Goal: Book appointment/travel/reservation

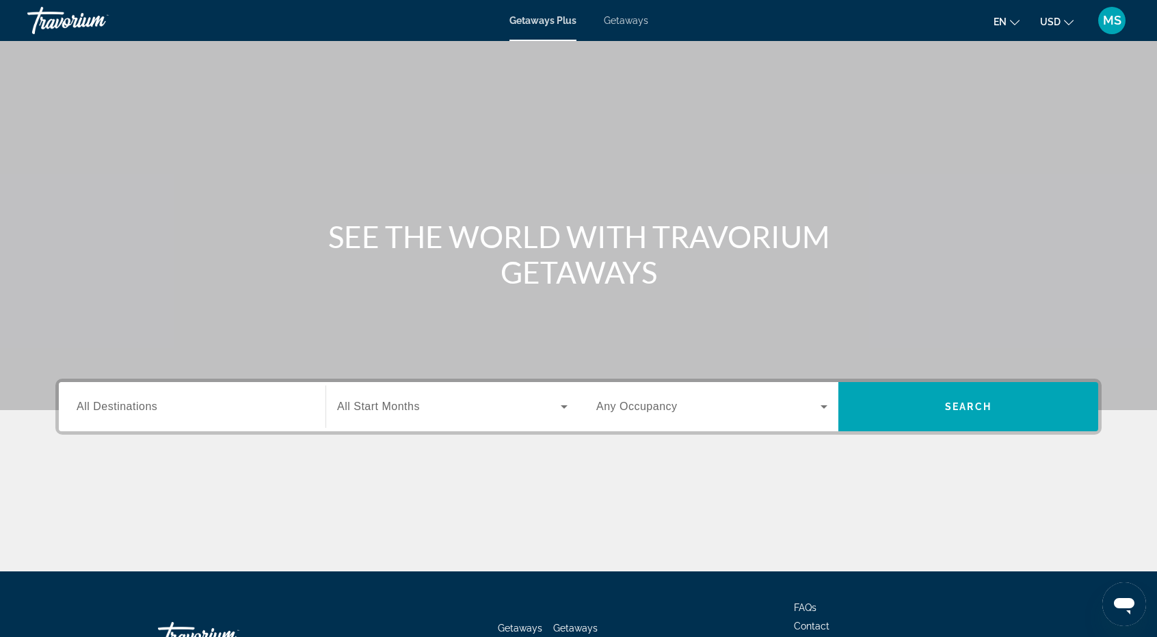
click at [1106, 20] on span "MS" at bounding box center [1112, 21] width 18 height 14
click at [209, 390] on div "Search widget" at bounding box center [192, 407] width 231 height 39
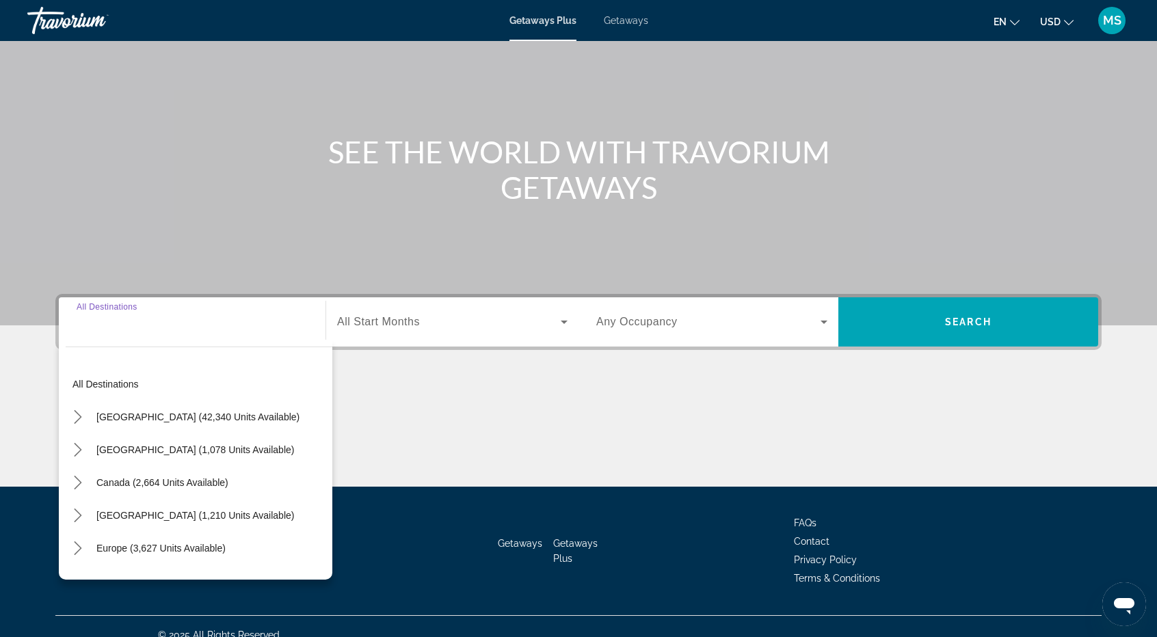
scroll to position [101, 0]
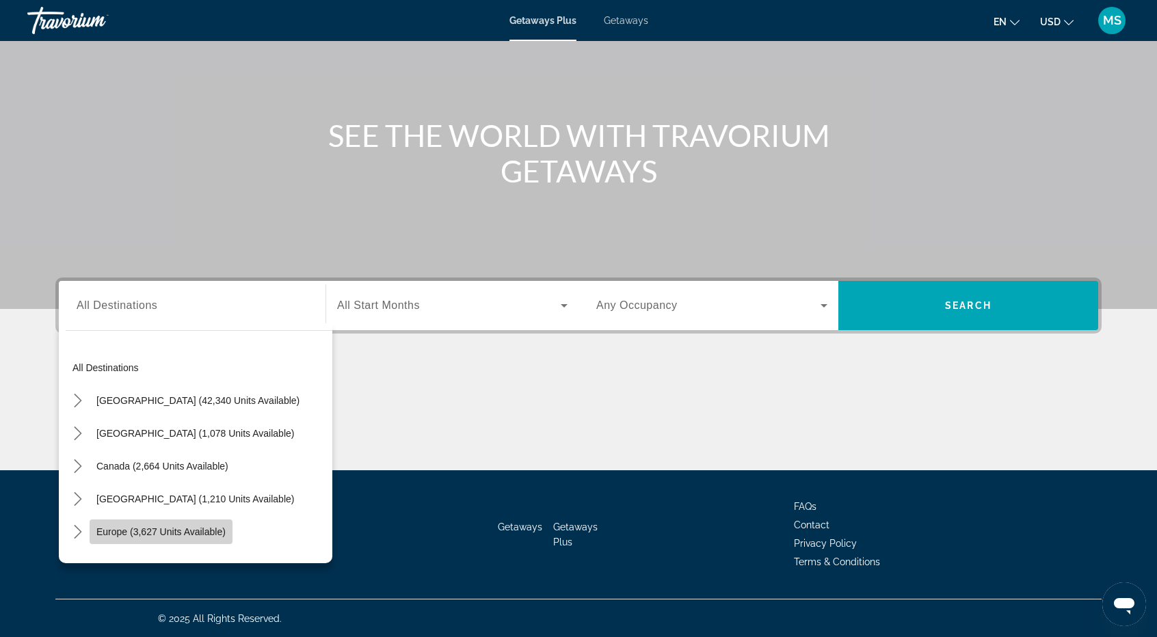
click at [126, 531] on span "Europe (3,627 units available)" at bounding box center [160, 531] width 129 height 11
type input "**********"
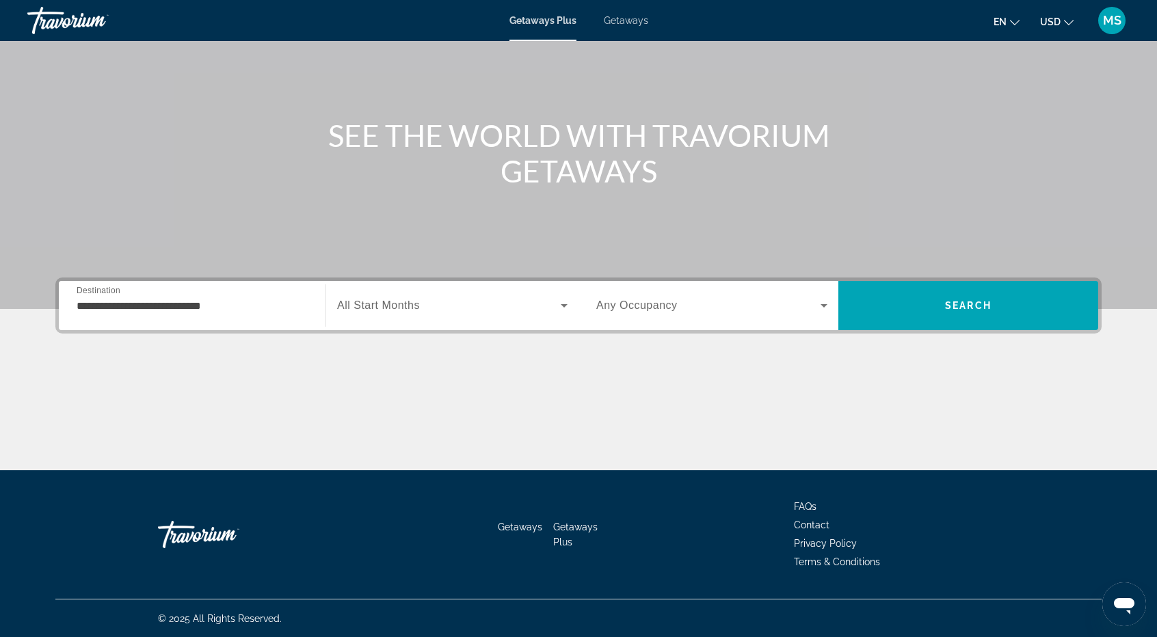
click at [425, 318] on div "Search widget" at bounding box center [452, 305] width 230 height 38
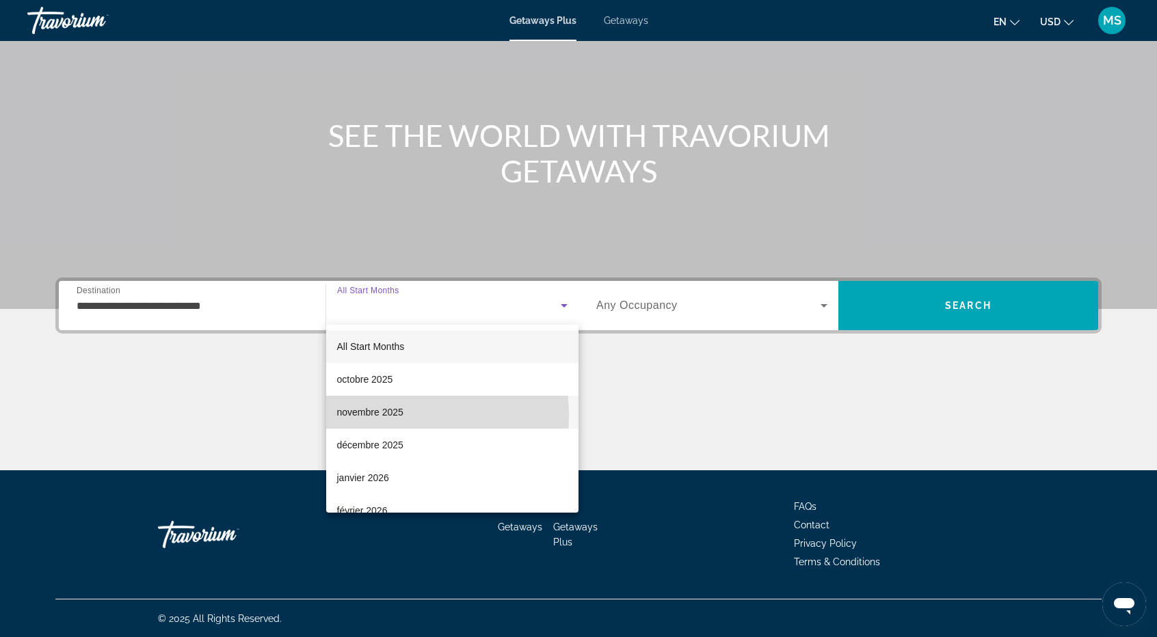
click at [393, 416] on span "novembre 2025" at bounding box center [370, 412] width 66 height 16
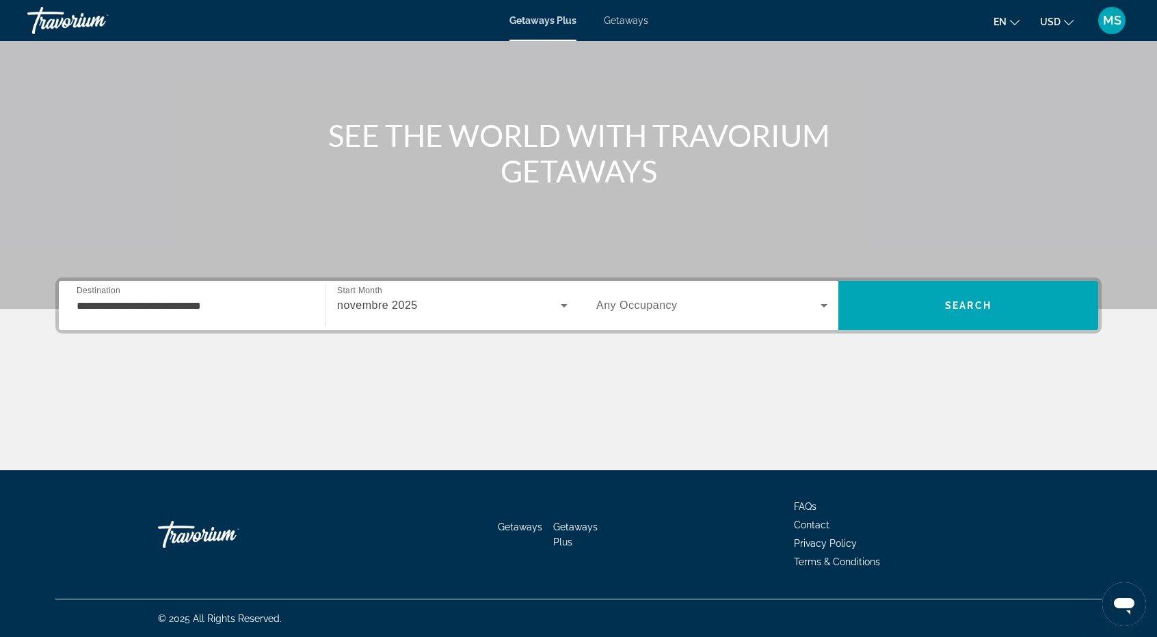
click at [675, 267] on div "Main content" at bounding box center [578, 104] width 1157 height 410
click at [680, 297] on span "Search widget" at bounding box center [708, 305] width 224 height 16
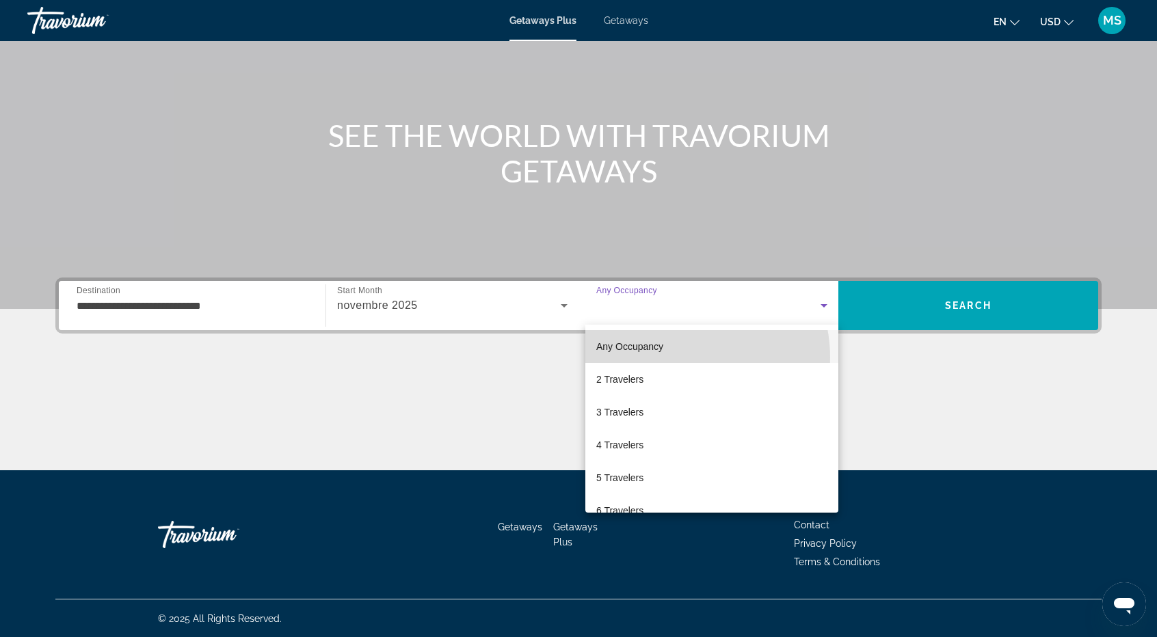
click at [676, 356] on mat-option "Any Occupancy" at bounding box center [711, 346] width 253 height 33
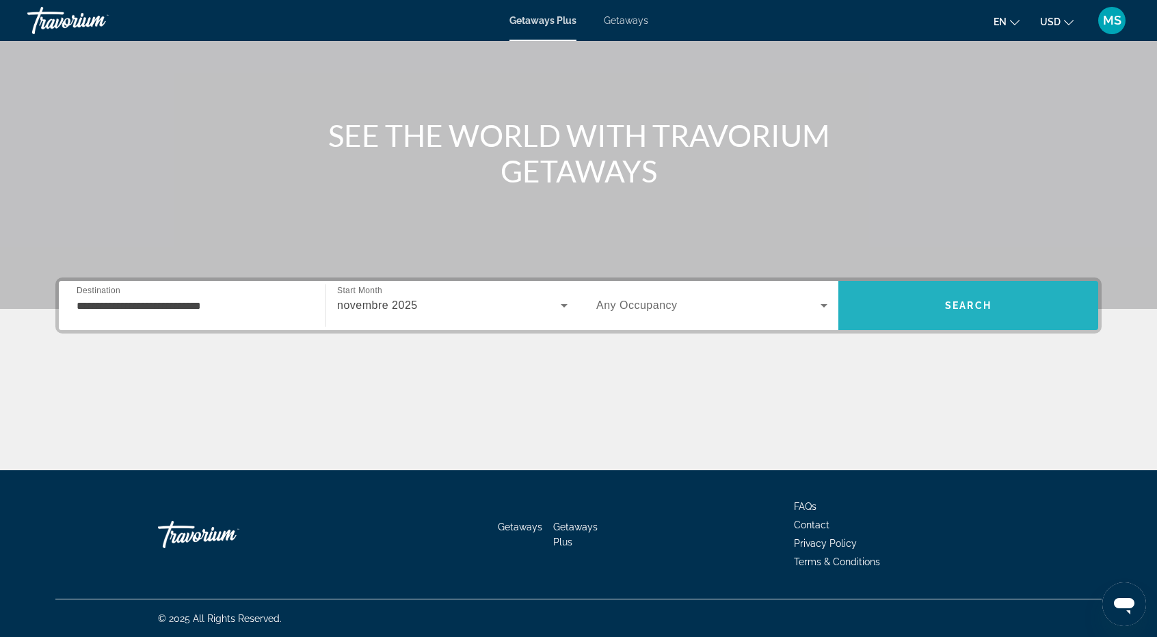
click at [951, 295] on span "Search" at bounding box center [968, 305] width 260 height 33
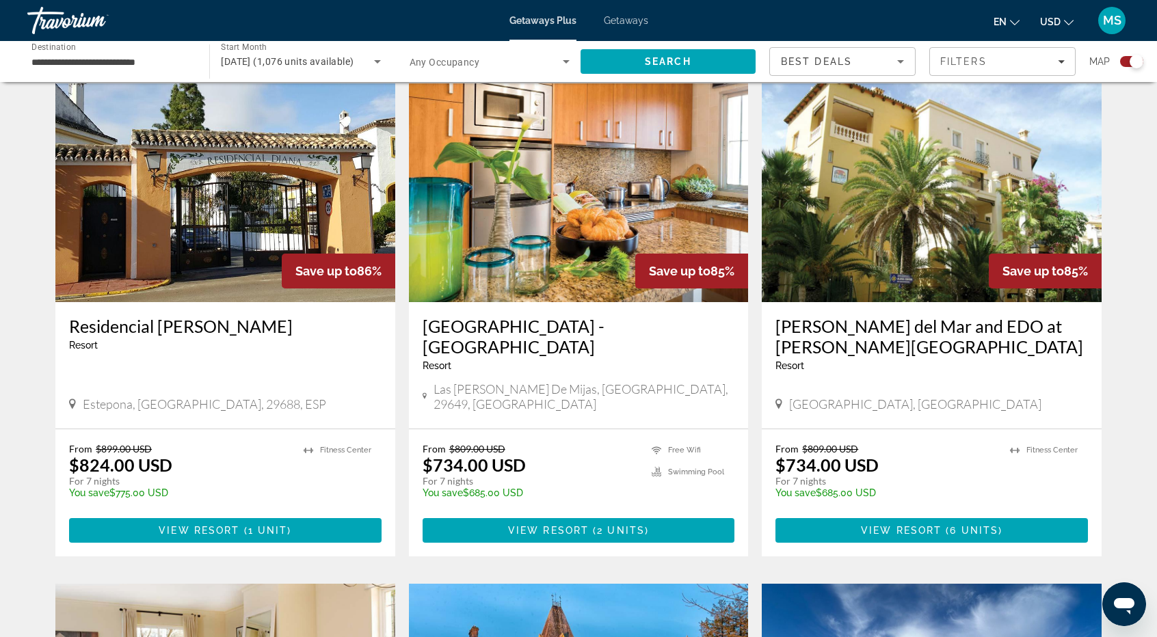
scroll to position [547, 0]
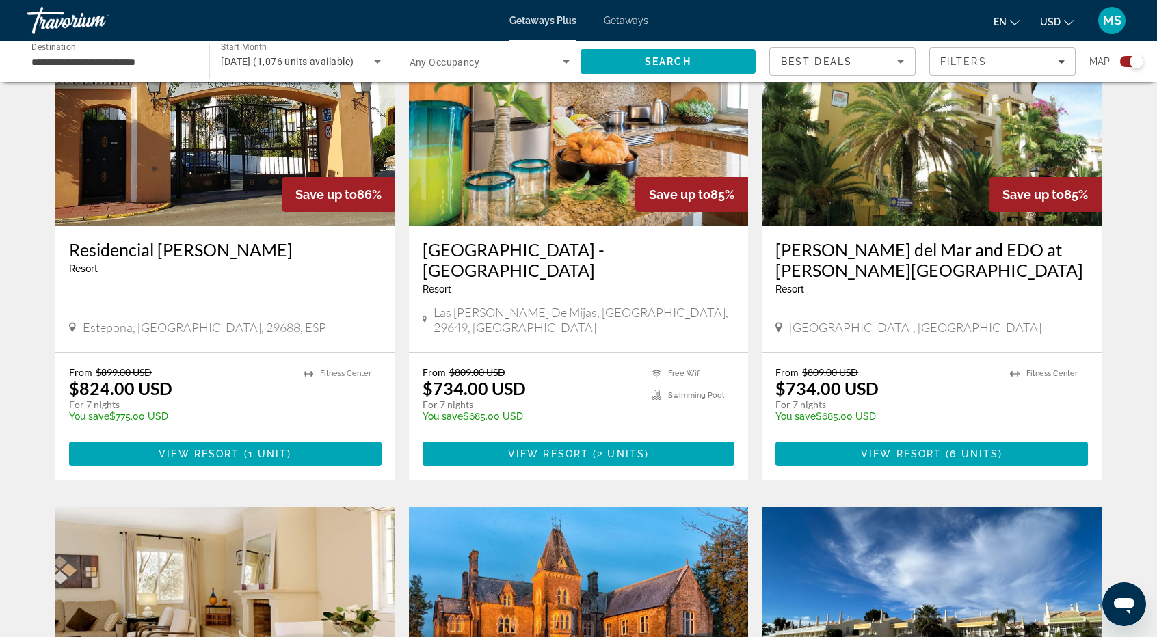
click at [198, 167] on img "Main content" at bounding box center [225, 116] width 340 height 219
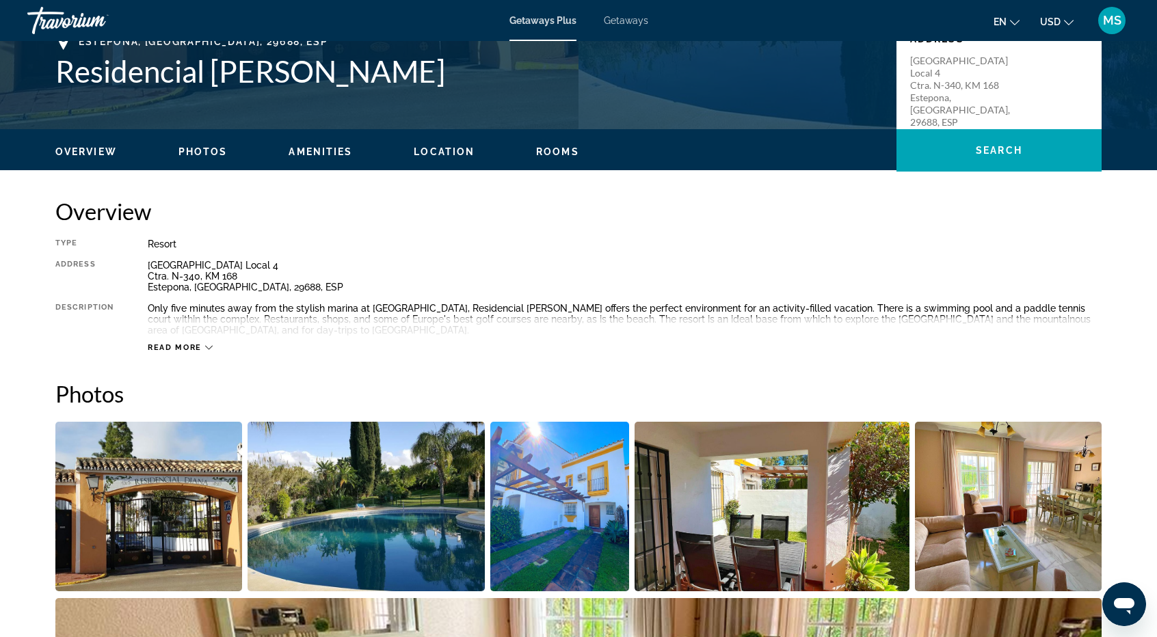
scroll to position [342, 0]
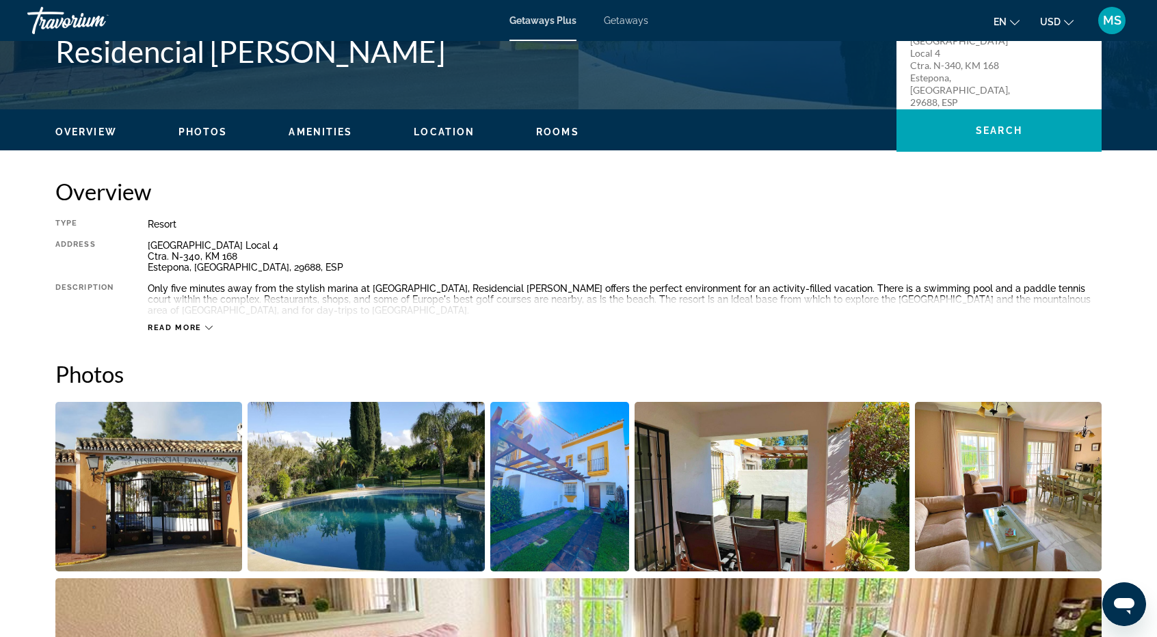
click at [148, 328] on span "Read more" at bounding box center [175, 327] width 54 height 9
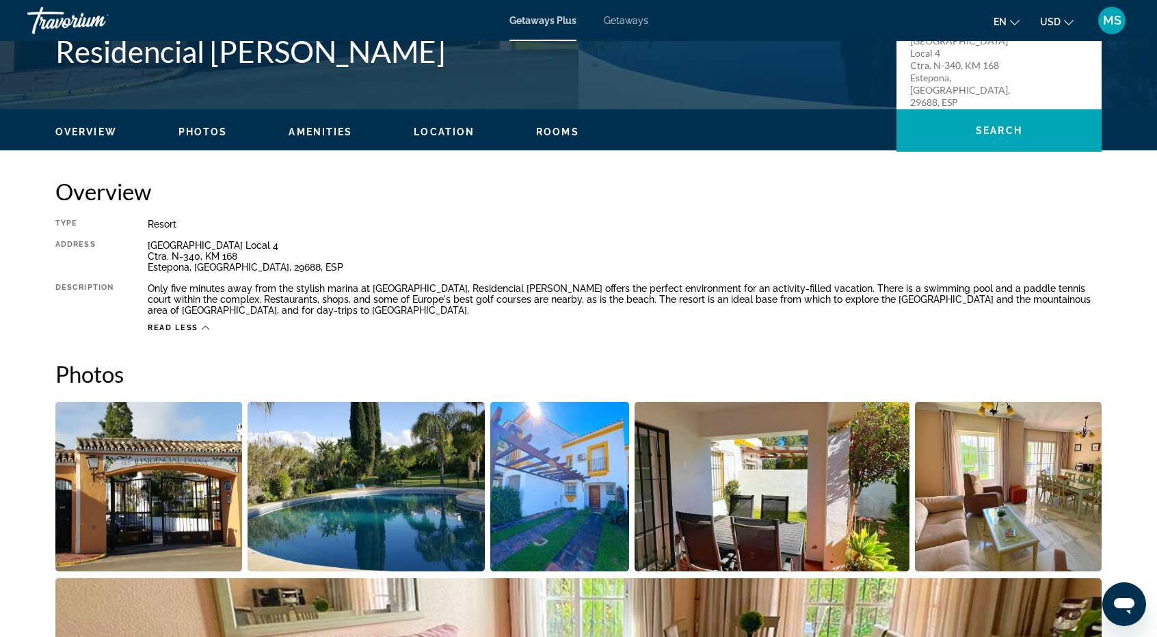
click at [428, 133] on span "Location" at bounding box center [444, 131] width 61 height 11
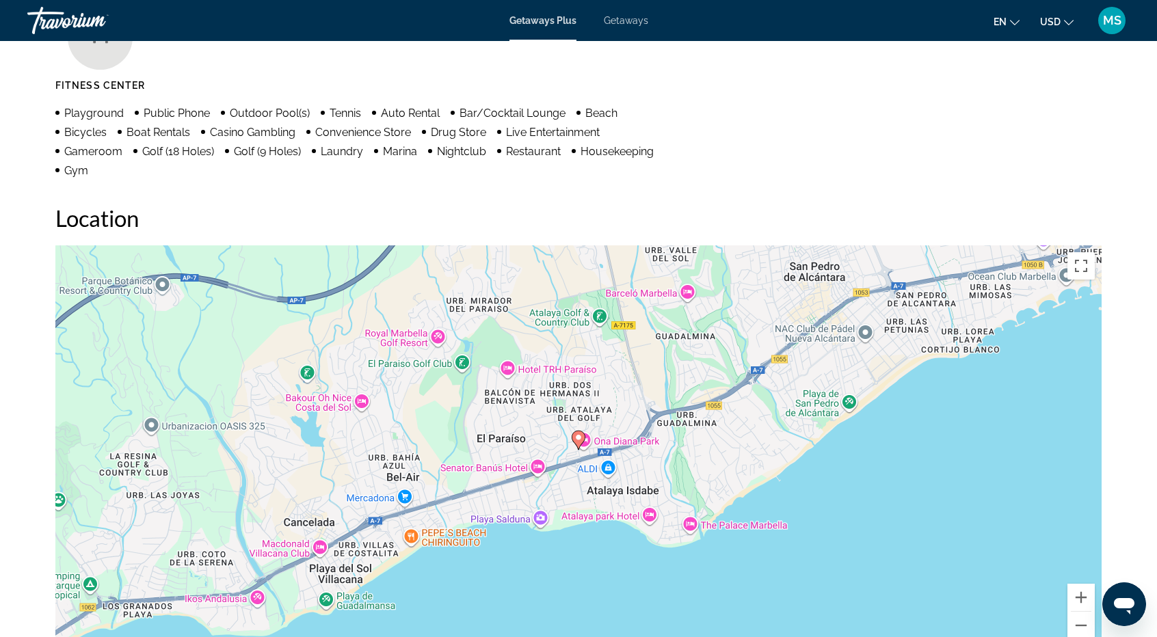
scroll to position [1108, 0]
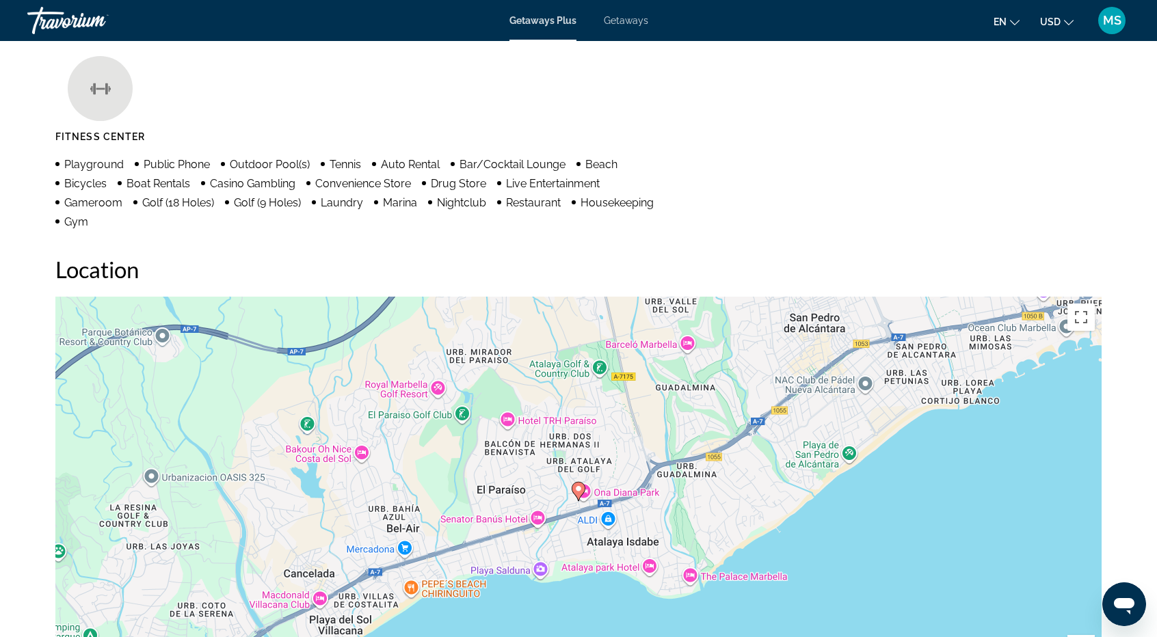
click at [618, 10] on div "Getaways Plus Getaways en English Español Français Italiano Português русский U…" at bounding box center [578, 21] width 1157 height 36
click at [619, 17] on span "Getaways" at bounding box center [626, 20] width 44 height 11
